Goal: Task Accomplishment & Management: Manage account settings

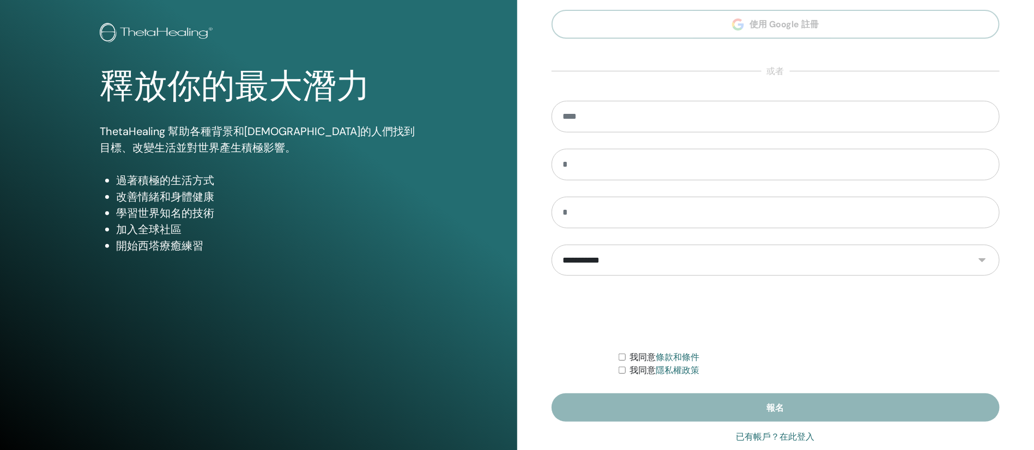
scroll to position [73, 0]
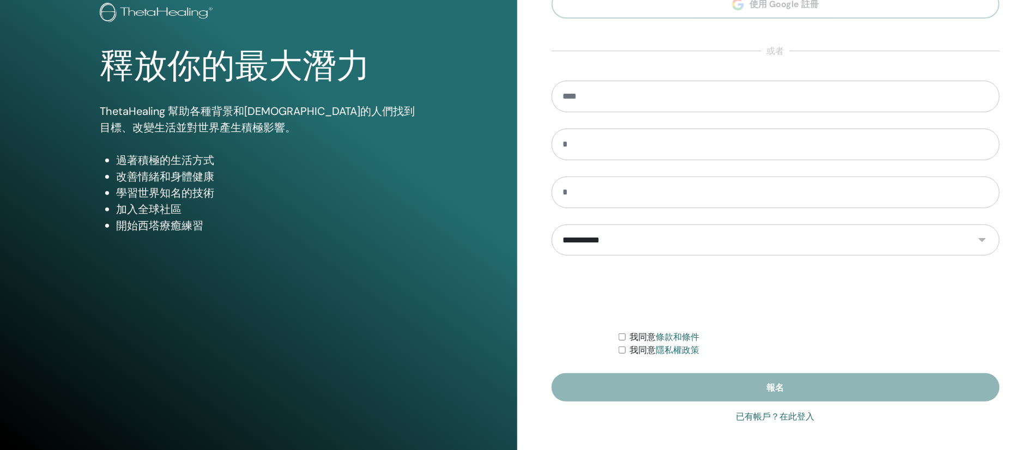
type input "**********"
click at [804, 413] on font "已有帳戶？在此登入" at bounding box center [776, 417] width 79 height 10
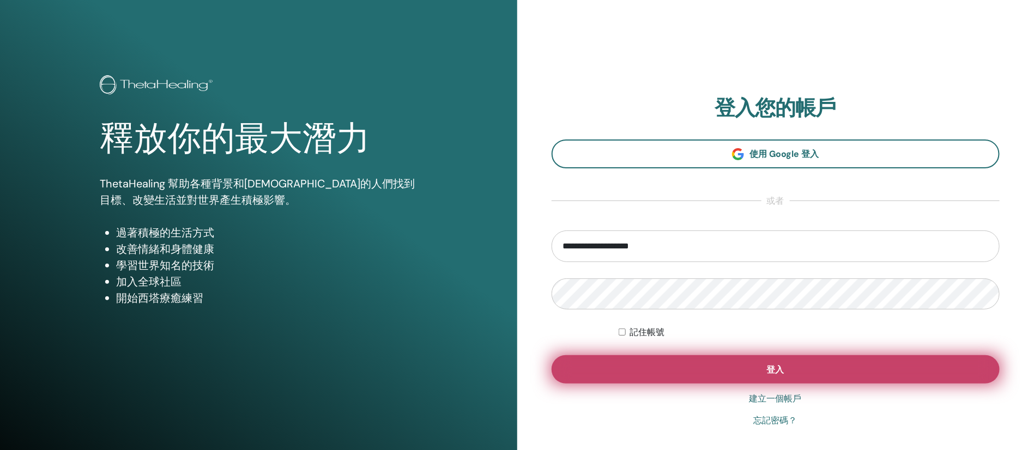
click at [793, 372] on button "登入" at bounding box center [776, 370] width 449 height 28
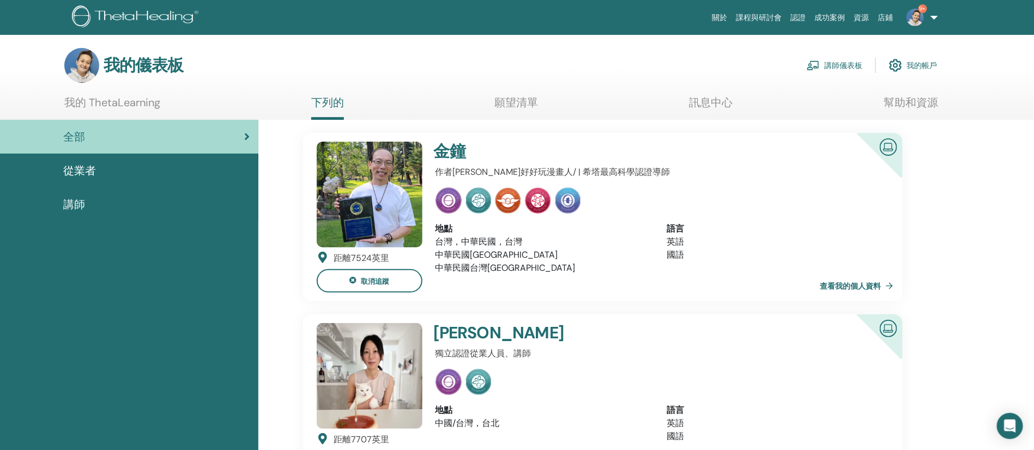
click at [833, 70] on font "講師儀表板" at bounding box center [843, 66] width 38 height 10
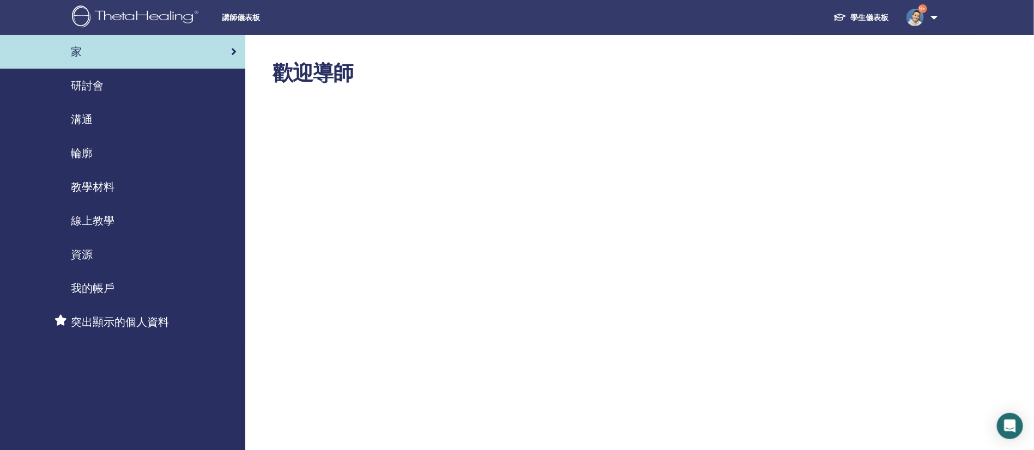
click at [100, 83] on font "研討會" at bounding box center [87, 86] width 33 height 14
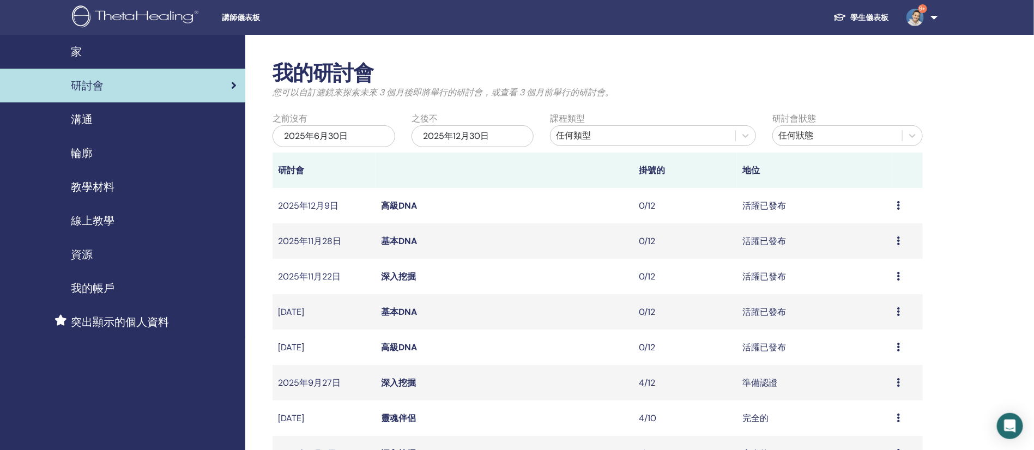
click at [396, 387] on font "深入挖掘" at bounding box center [398, 382] width 35 height 11
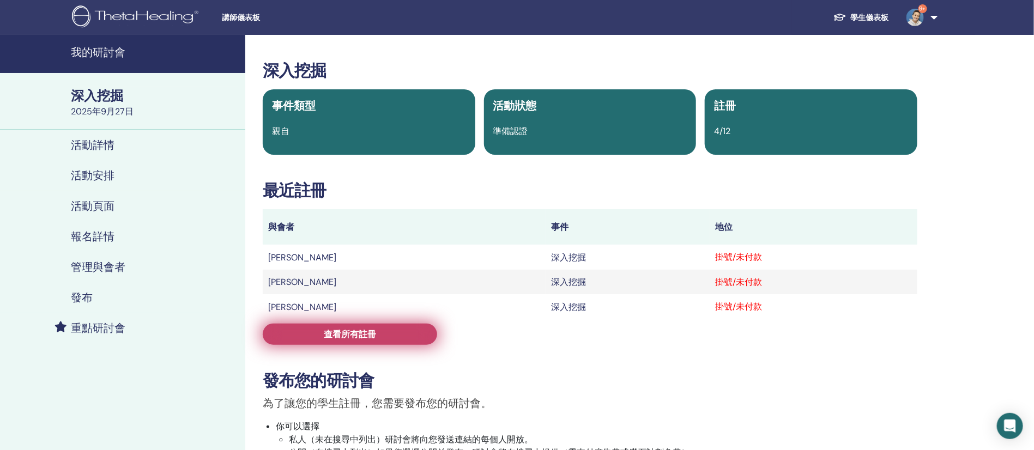
click at [417, 334] on link "查看所有註冊" at bounding box center [350, 334] width 174 height 21
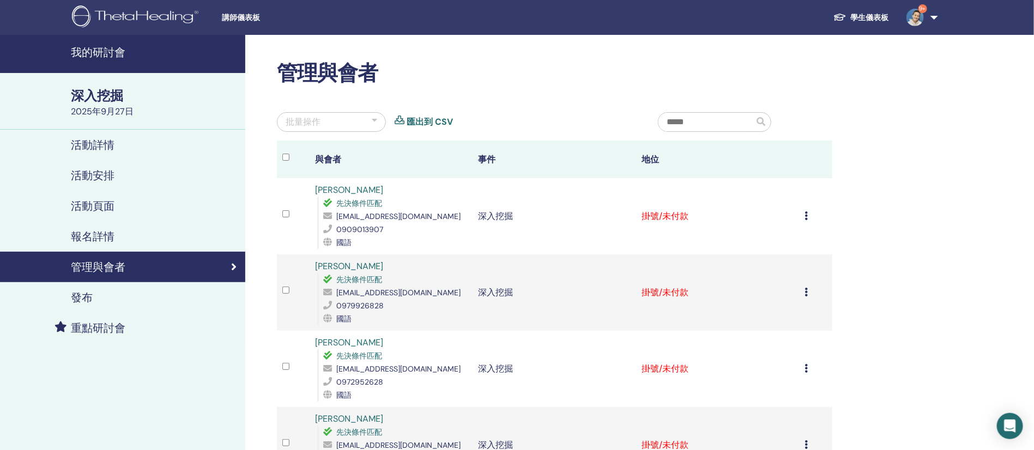
click at [806, 214] on icon at bounding box center [806, 216] width 3 height 9
click at [795, 303] on p "完成並證明" at bounding box center [776, 305] width 52 height 13
click at [808, 293] on icon at bounding box center [806, 292] width 3 height 9
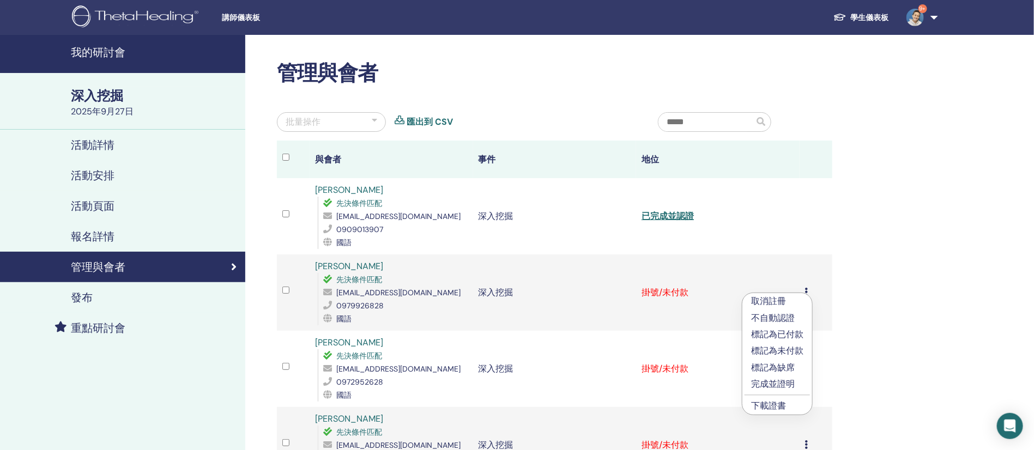
click at [778, 381] on font "完成並證明" at bounding box center [773, 383] width 44 height 11
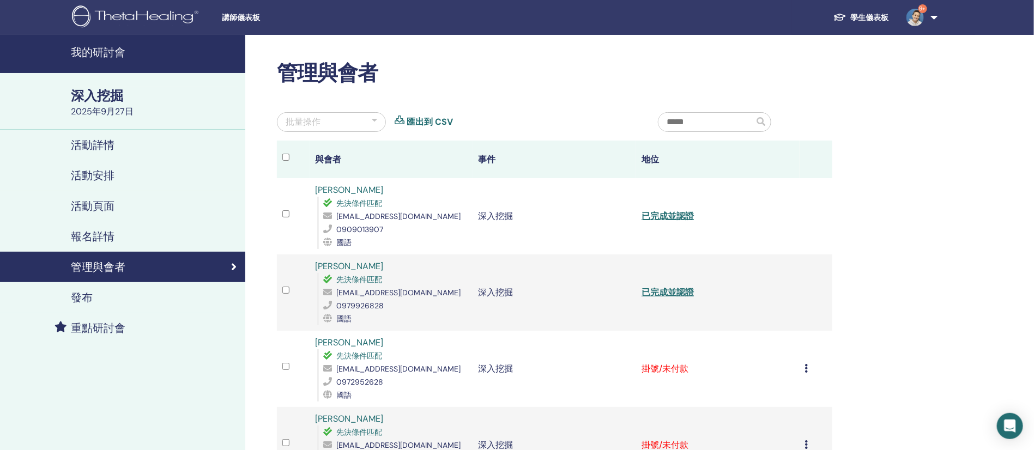
click at [807, 372] on div "取消註冊 不自動認證 標記為已付款 標記為未付款 標記為缺席 完成並證明 下載證書" at bounding box center [816, 369] width 22 height 13
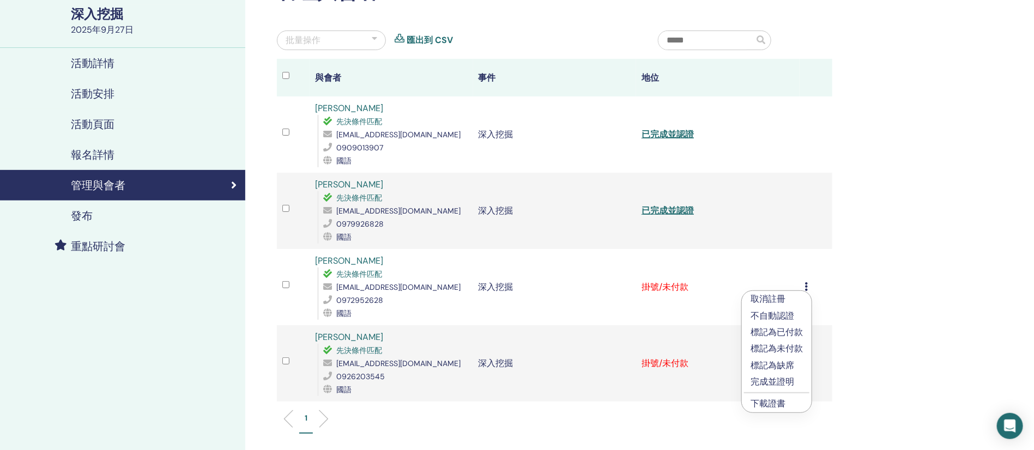
click at [777, 381] on font "完成並證明" at bounding box center [773, 381] width 44 height 11
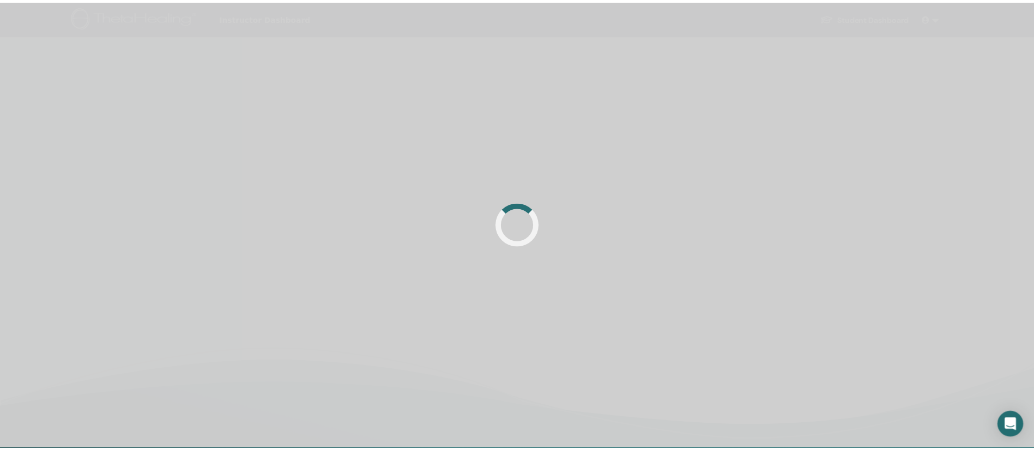
scroll to position [82, 0]
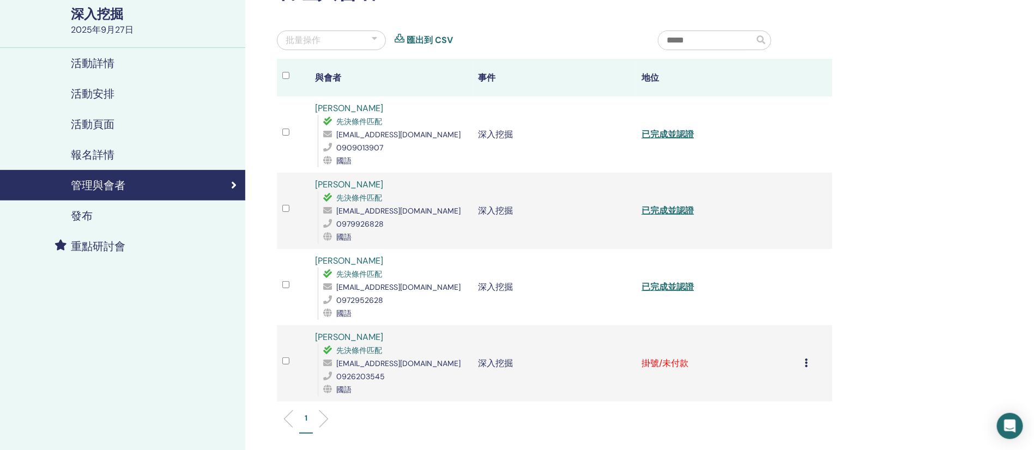
click at [806, 363] on icon at bounding box center [806, 363] width 3 height 9
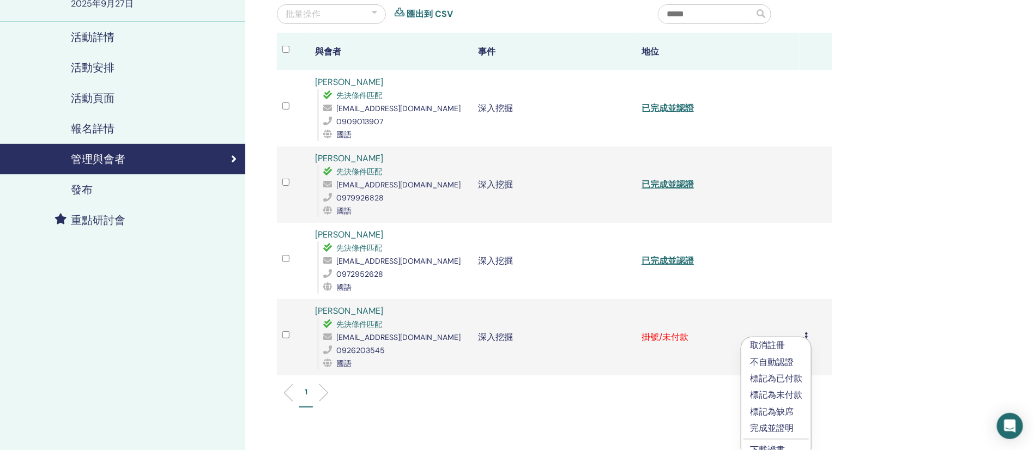
scroll to position [164, 0]
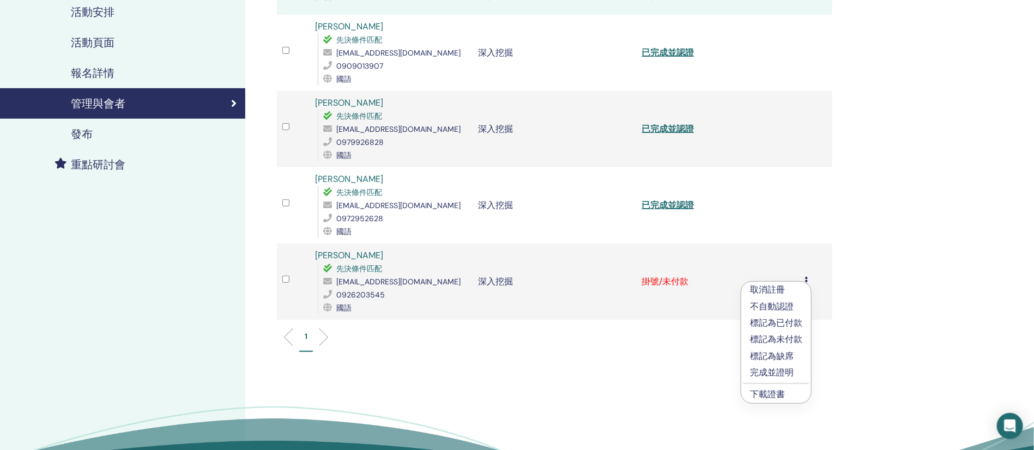
click at [779, 376] on font "完成並證明" at bounding box center [772, 372] width 44 height 11
